Goal: Information Seeking & Learning: Compare options

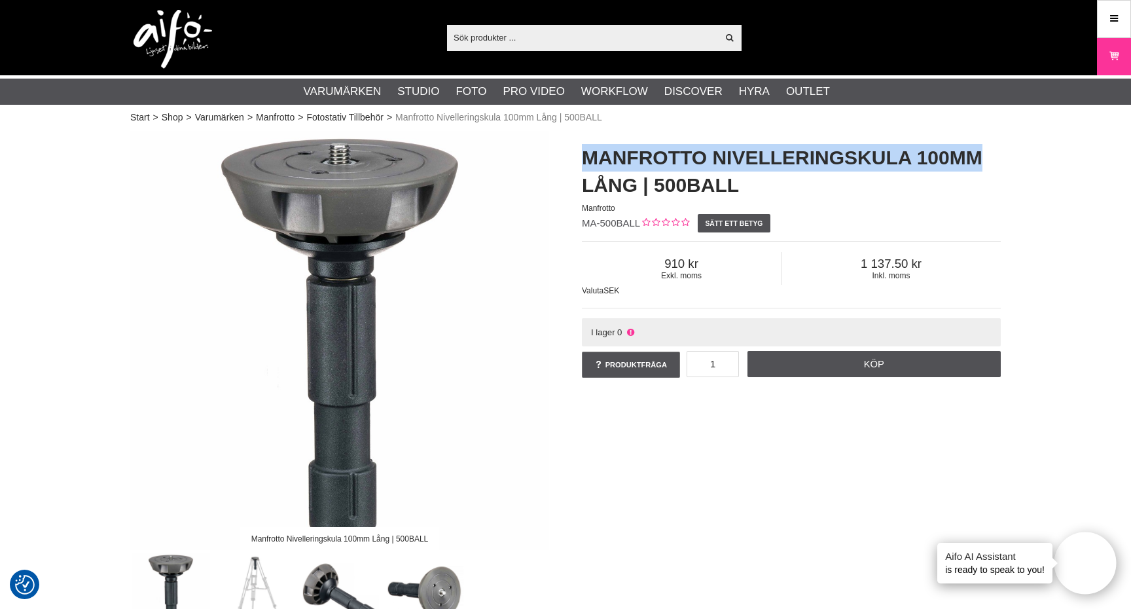
drag, startPoint x: 586, startPoint y: 157, endPoint x: 976, endPoint y: 161, distance: 390.3
click at [976, 161] on h1 "Manfrotto Nivelleringskula 100mm Lång | 500BALL" at bounding box center [791, 171] width 419 height 55
copy h1 "Manfrotto Nivelleringskula 100mm"
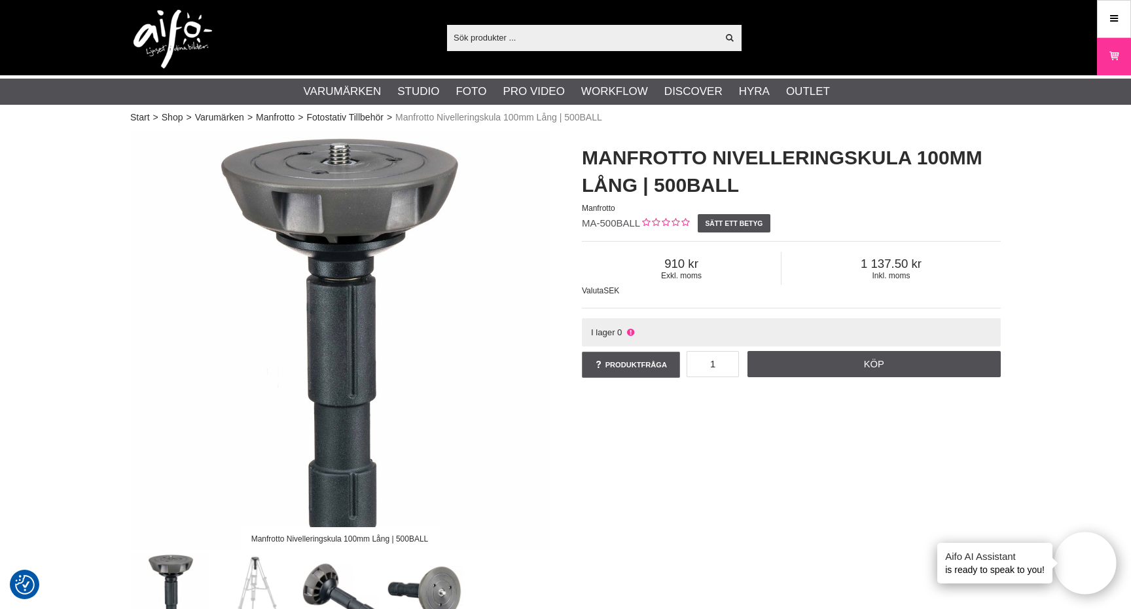
click at [606, 41] on input "text" at bounding box center [582, 37] width 270 height 20
paste input "Manfrotto Nivelleringskula 100mm"
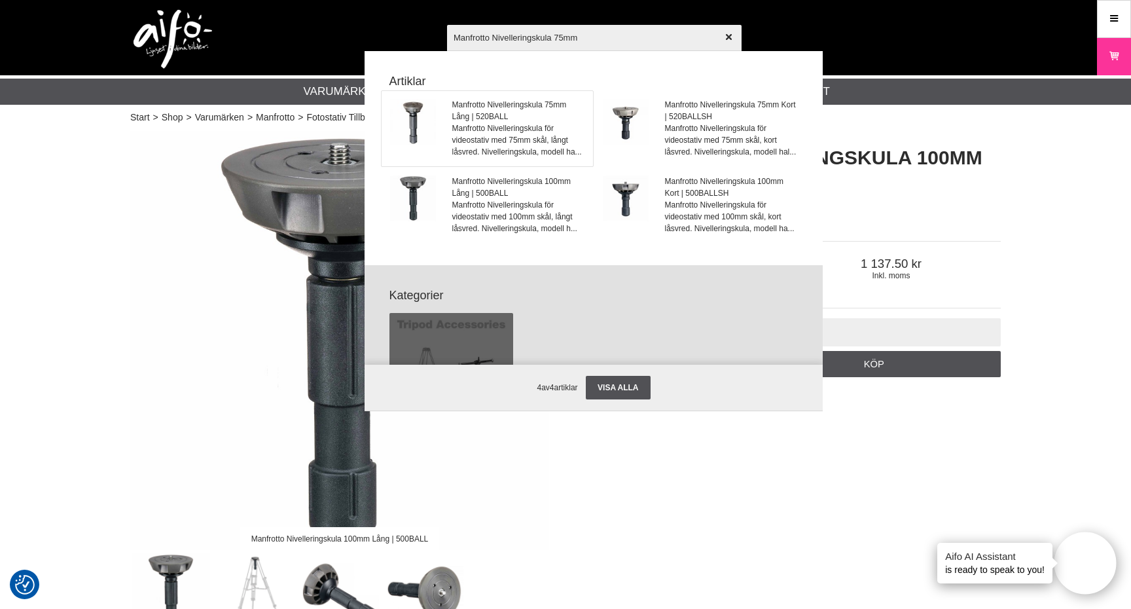
type input "Manfrotto Nivelleringskula 75mm"
click at [496, 106] on span "Manfrotto Nivelleringskula 75mm Lång | 520BALL" at bounding box center [518, 111] width 133 height 24
